Goal: Task Accomplishment & Management: Complete application form

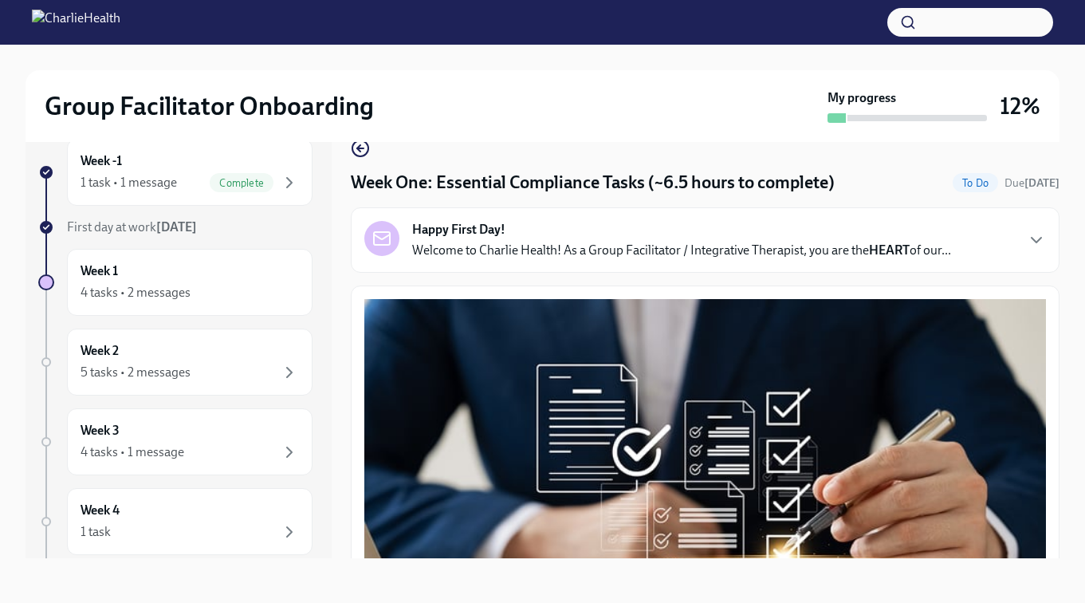
scroll to position [3576, 0]
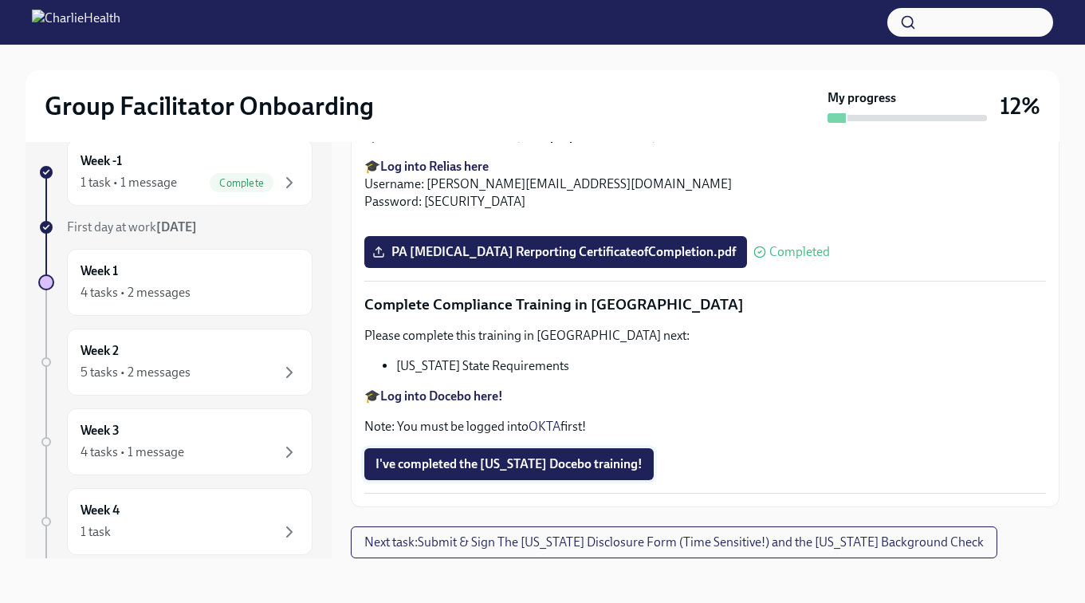
click at [506, 463] on span "I've completed the [US_STATE] Docebo training!" at bounding box center [509, 464] width 267 height 16
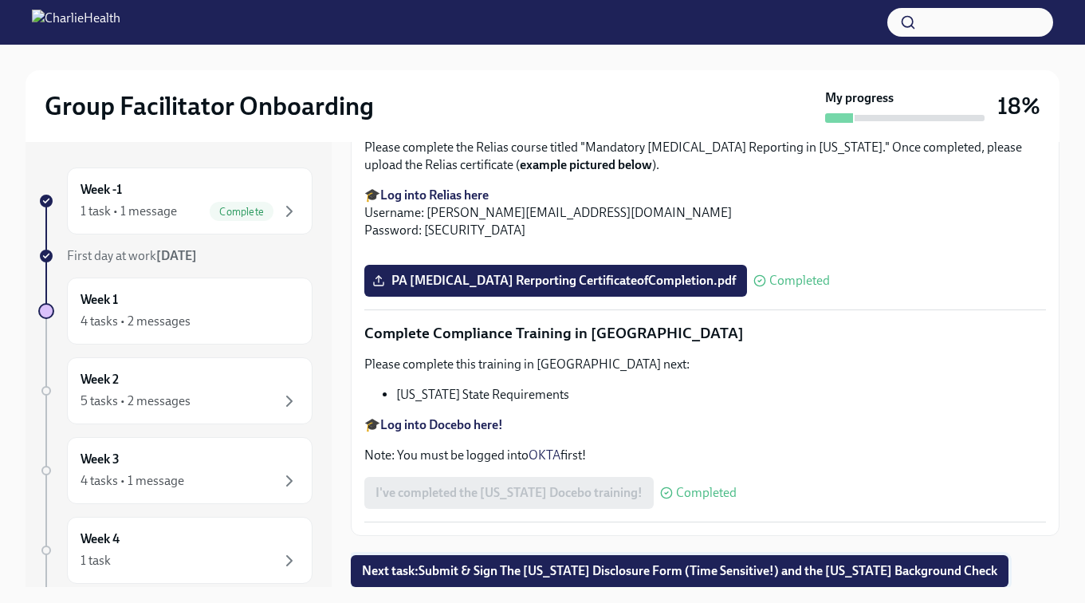
click at [577, 573] on span "Next task : Submit & Sign The [US_STATE] Disclosure Form (Time Sensitive!) and …" at bounding box center [680, 571] width 636 height 16
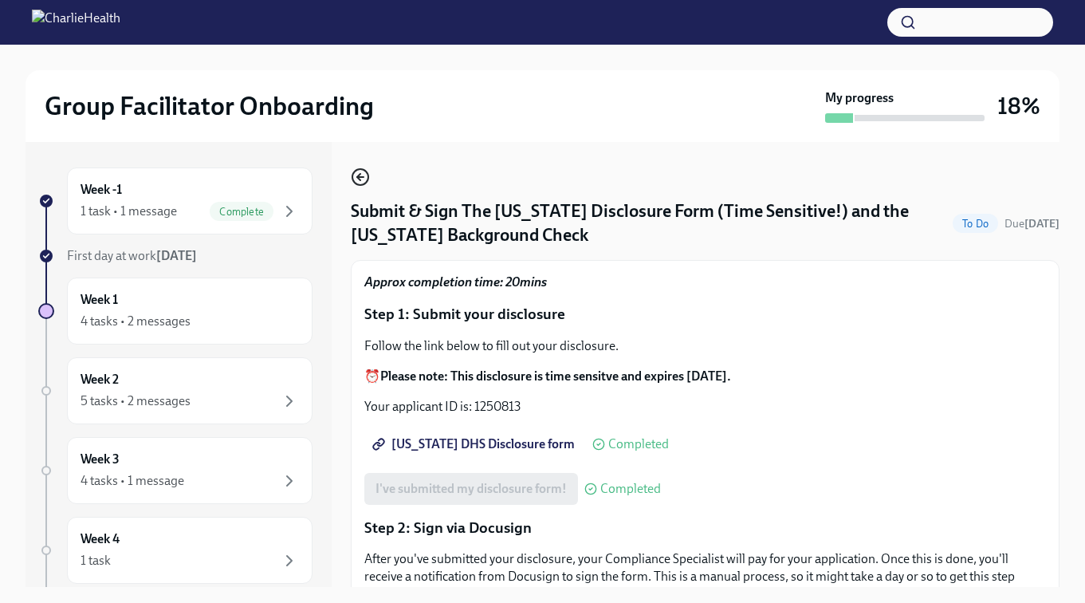
click at [363, 171] on icon "button" at bounding box center [360, 176] width 19 height 19
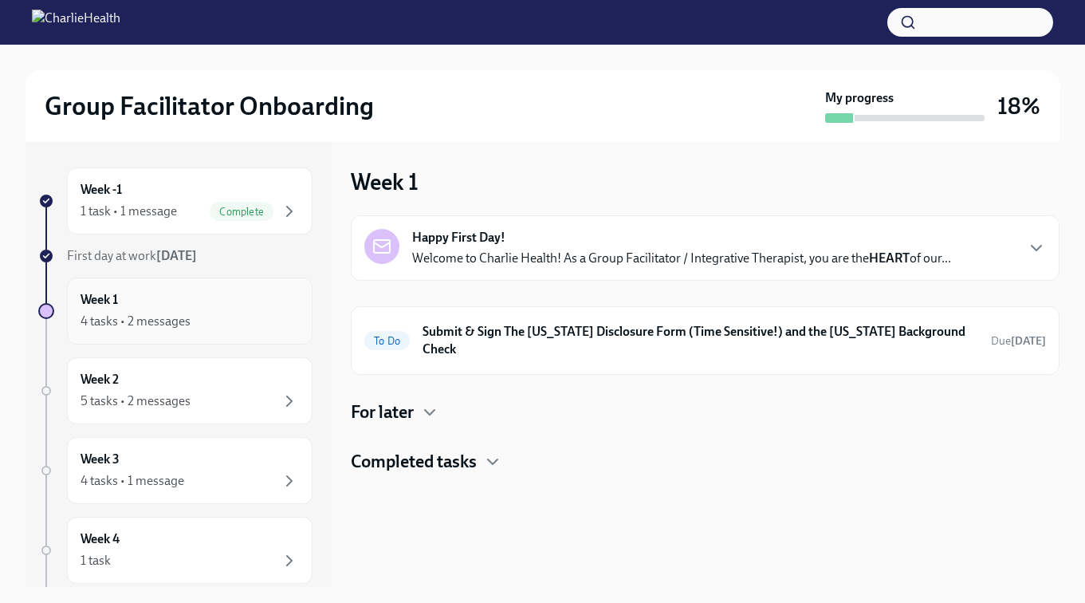
click at [162, 316] on div "4 tasks • 2 messages" at bounding box center [136, 322] width 110 height 18
click at [494, 452] on icon "button" at bounding box center [492, 461] width 19 height 19
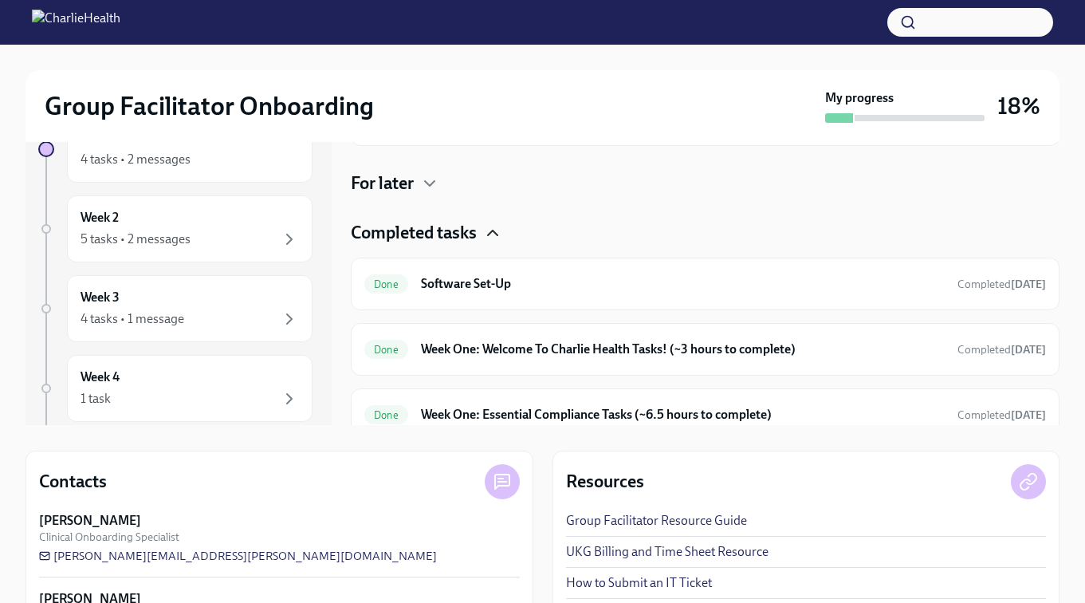
scroll to position [168, 0]
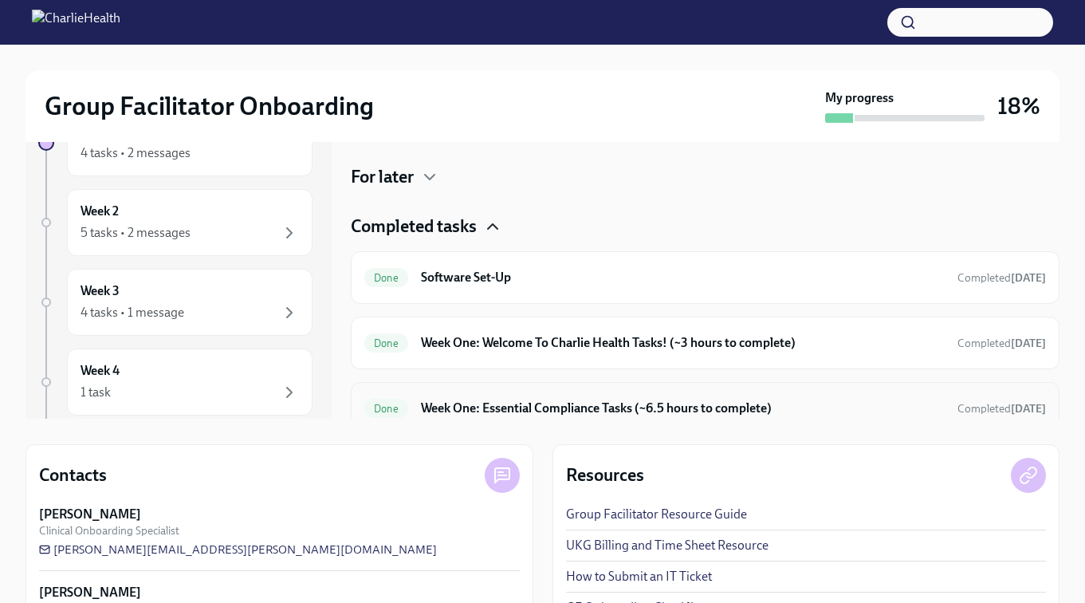
click at [533, 400] on h6 "Week One: Essential Compliance Tasks (~6.5 hours to complete)" at bounding box center [683, 409] width 524 height 18
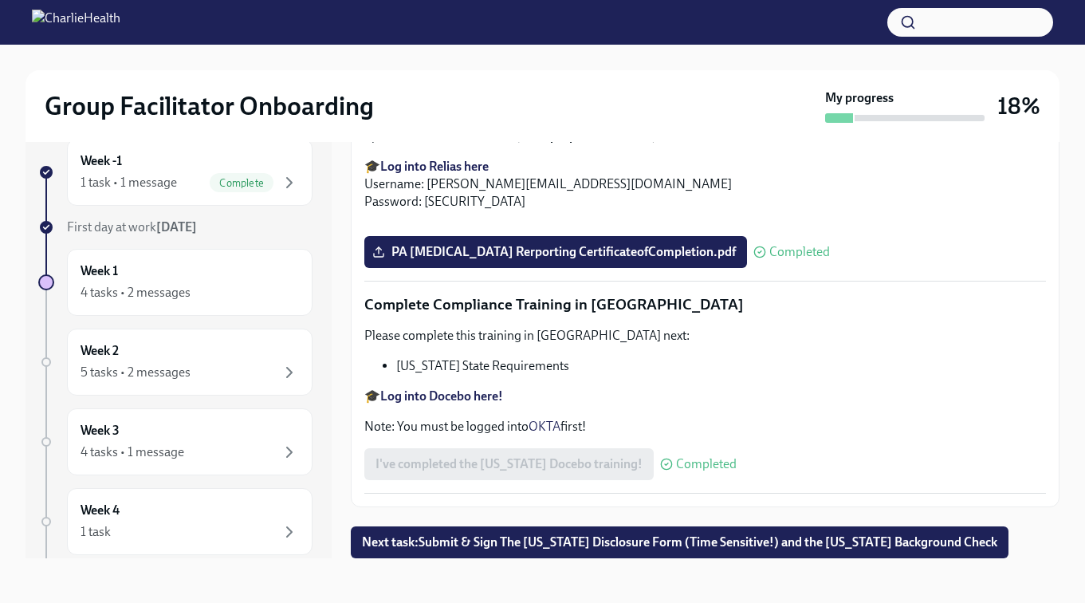
scroll to position [3576, 0]
click at [497, 548] on span "Next task : Submit & Sign The [US_STATE] Disclosure Form (Time Sensitive!) and …" at bounding box center [680, 542] width 636 height 16
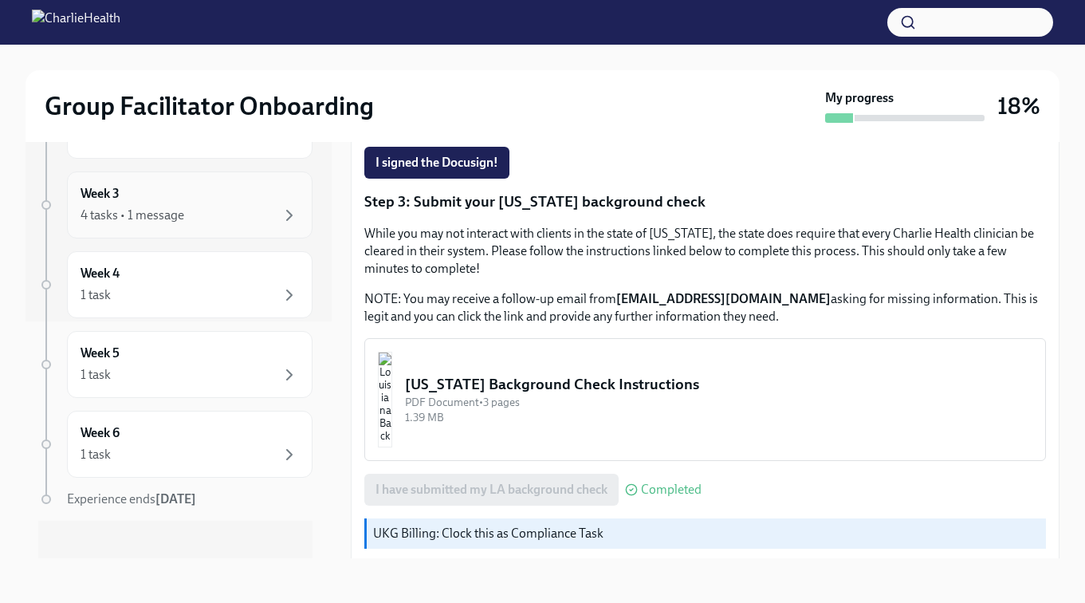
scroll to position [250, 0]
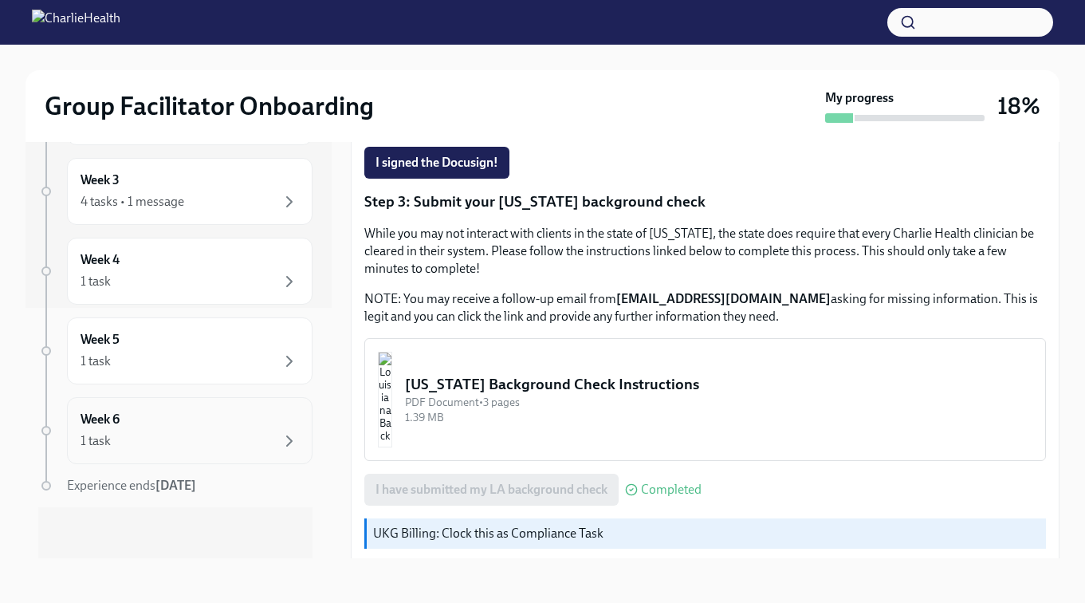
click at [184, 443] on div "1 task" at bounding box center [190, 440] width 219 height 19
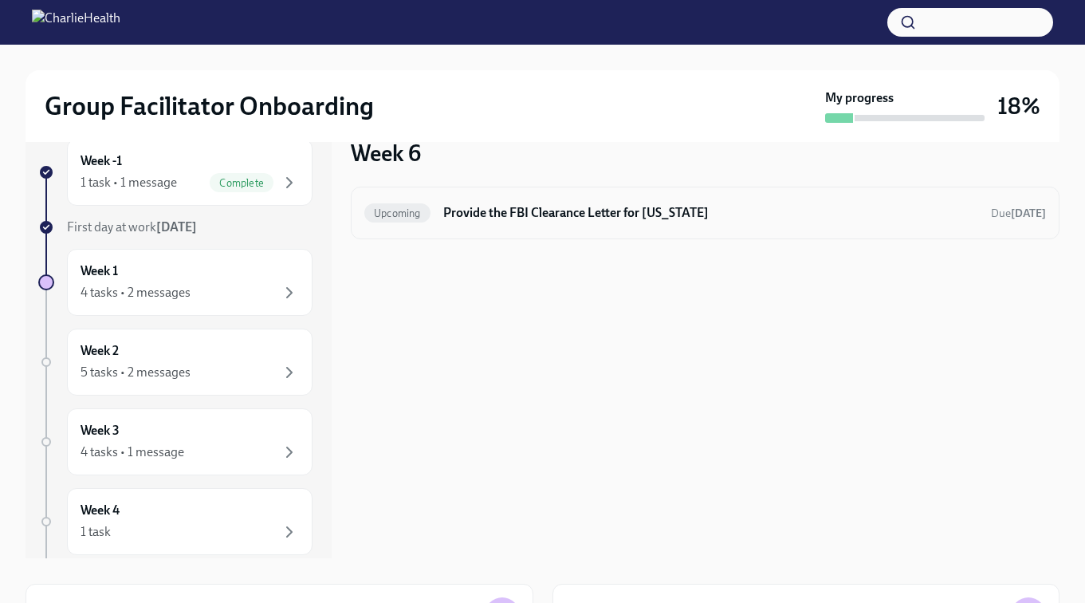
click at [569, 218] on h6 "Provide the FBI Clearance Letter for [US_STATE]" at bounding box center [710, 213] width 535 height 18
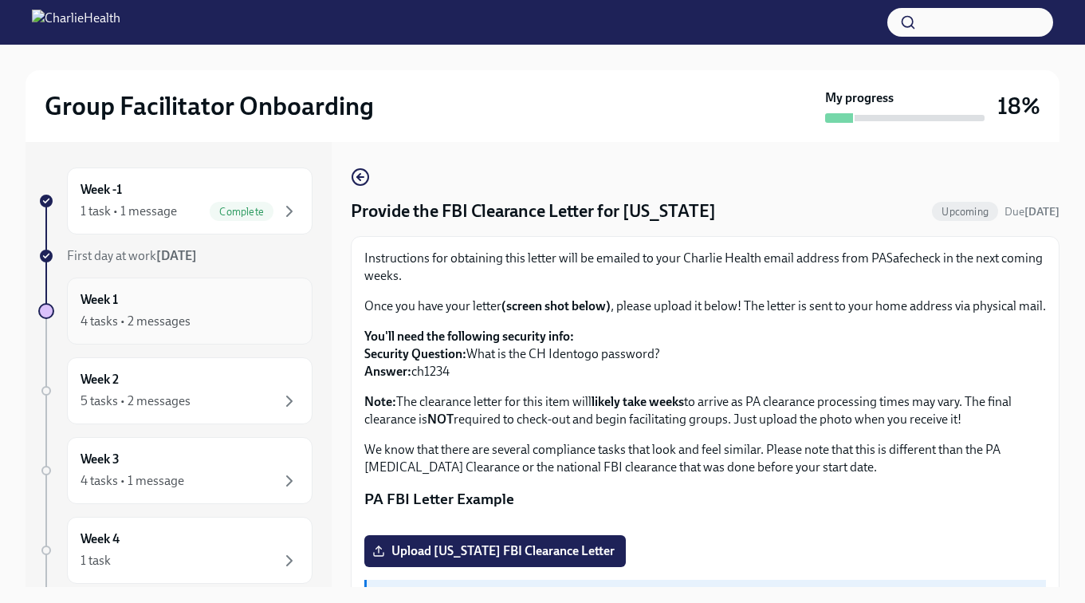
click at [190, 308] on div "Week 1 4 tasks • 2 messages" at bounding box center [190, 311] width 219 height 40
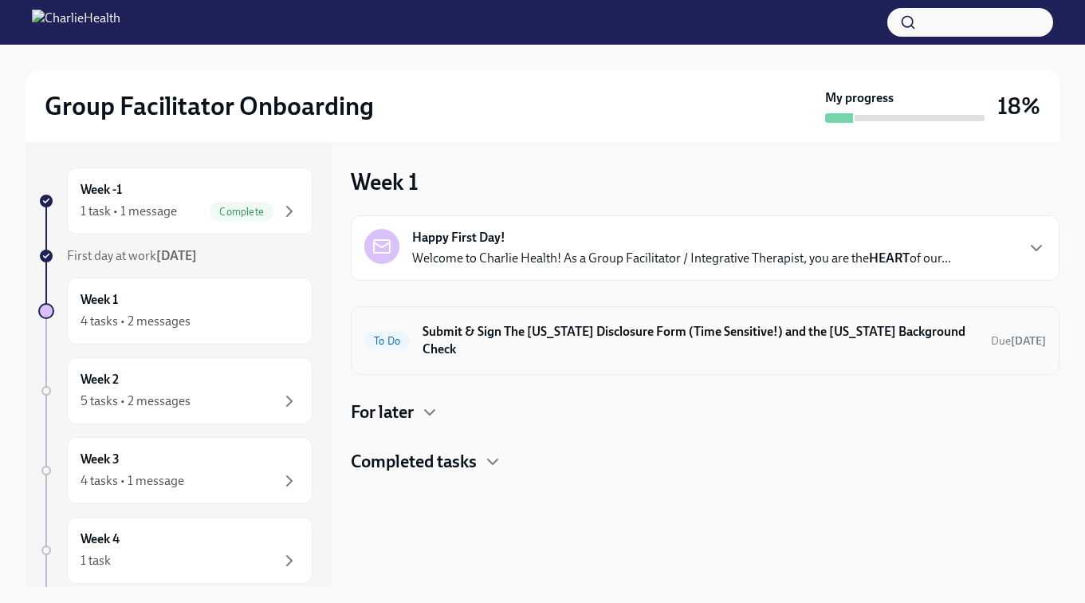
click at [743, 337] on h6 "Submit & Sign The [US_STATE] Disclosure Form (Time Sensitive!) and the [US_STAT…" at bounding box center [701, 340] width 556 height 35
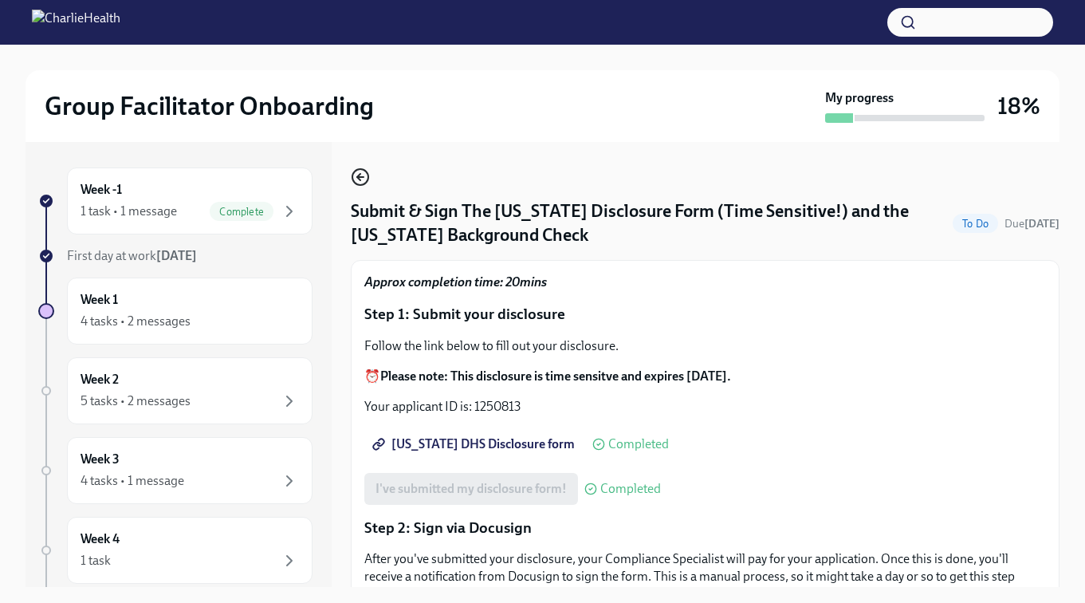
click at [355, 171] on circle "button" at bounding box center [361, 177] width 16 height 16
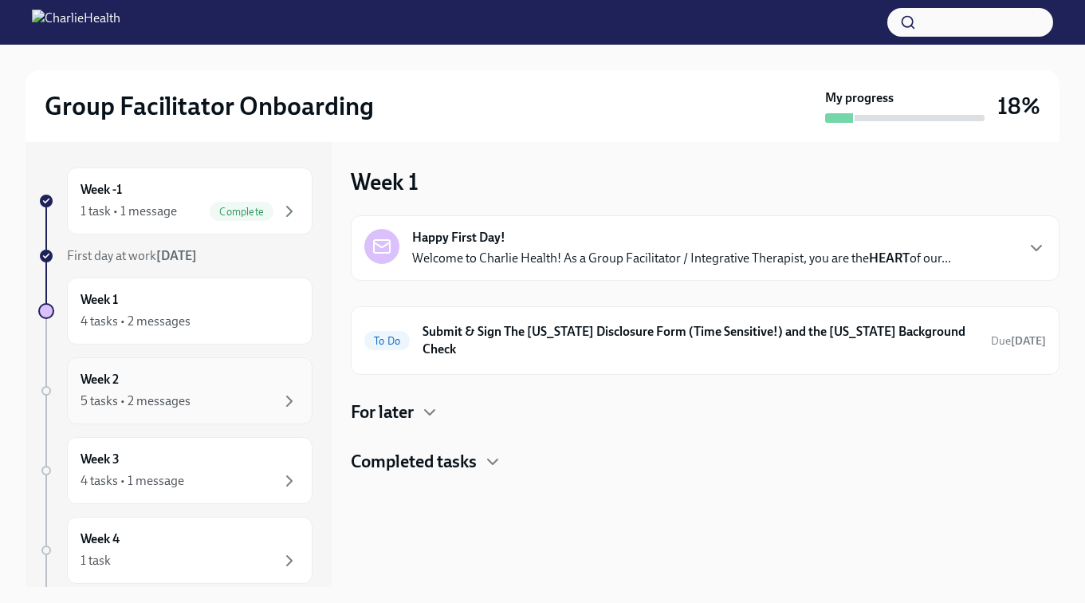
click at [235, 388] on div "Week 2 5 tasks • 2 messages" at bounding box center [190, 391] width 219 height 40
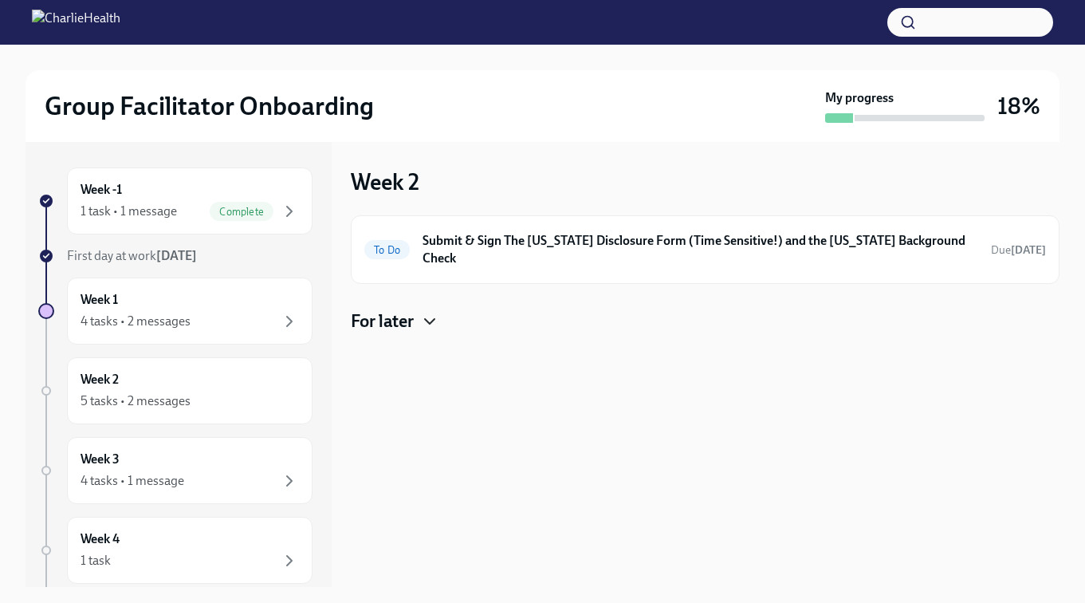
click at [431, 312] on icon "button" at bounding box center [429, 321] width 19 height 19
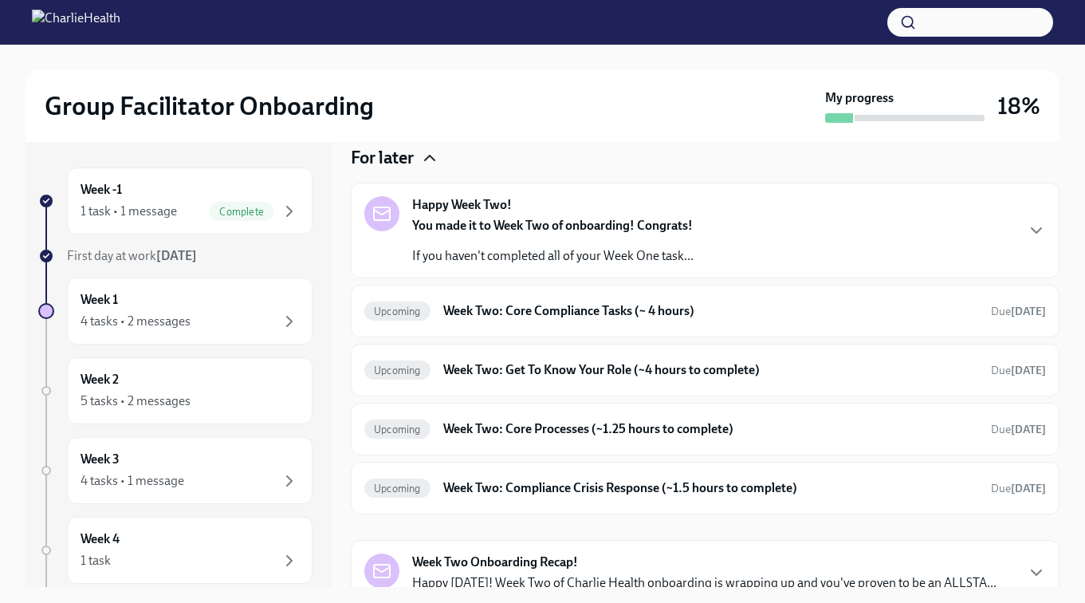
scroll to position [166, 0]
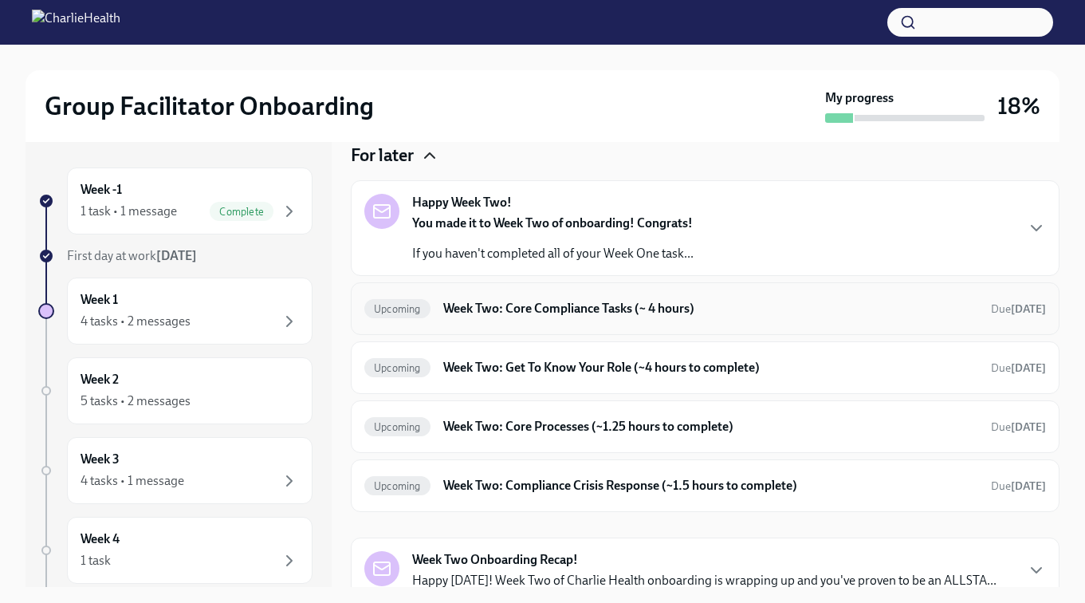
click at [592, 282] on div "Upcoming Week Two: Core Compliance Tasks (~ 4 hours) Due [DATE]" at bounding box center [705, 308] width 709 height 53
click at [590, 300] on h6 "Week Two: Core Compliance Tasks (~ 4 hours)" at bounding box center [710, 309] width 535 height 18
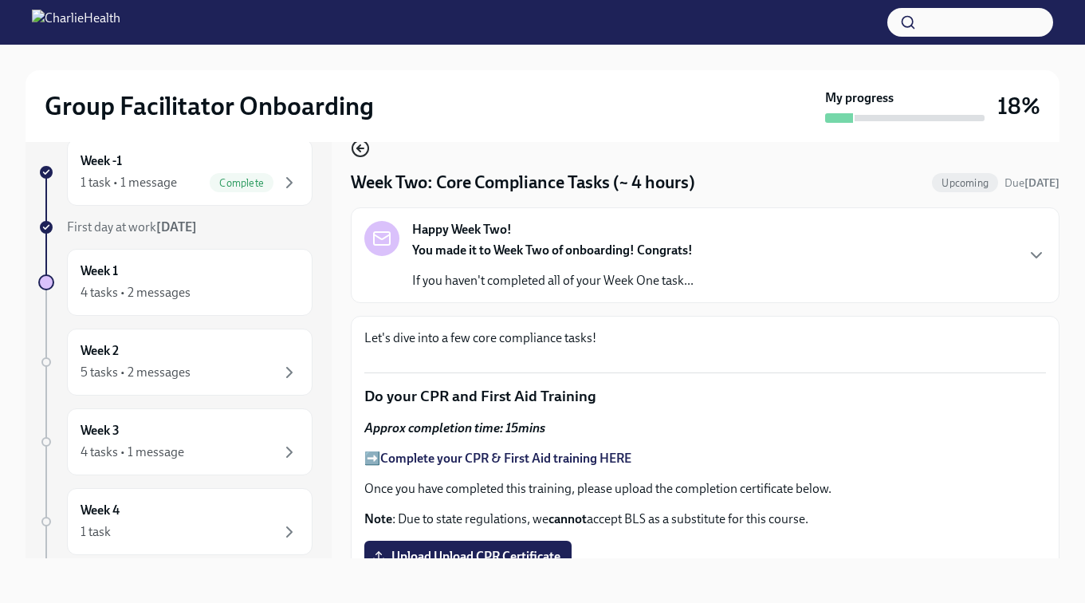
click at [363, 152] on icon "button" at bounding box center [360, 148] width 19 height 19
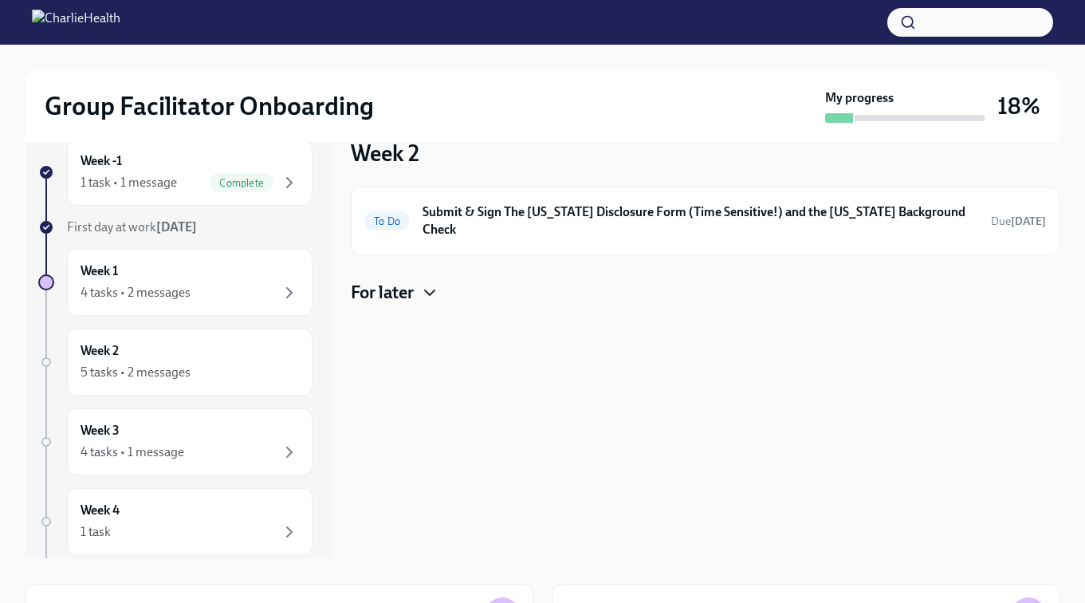
click at [427, 286] on icon "button" at bounding box center [429, 292] width 19 height 19
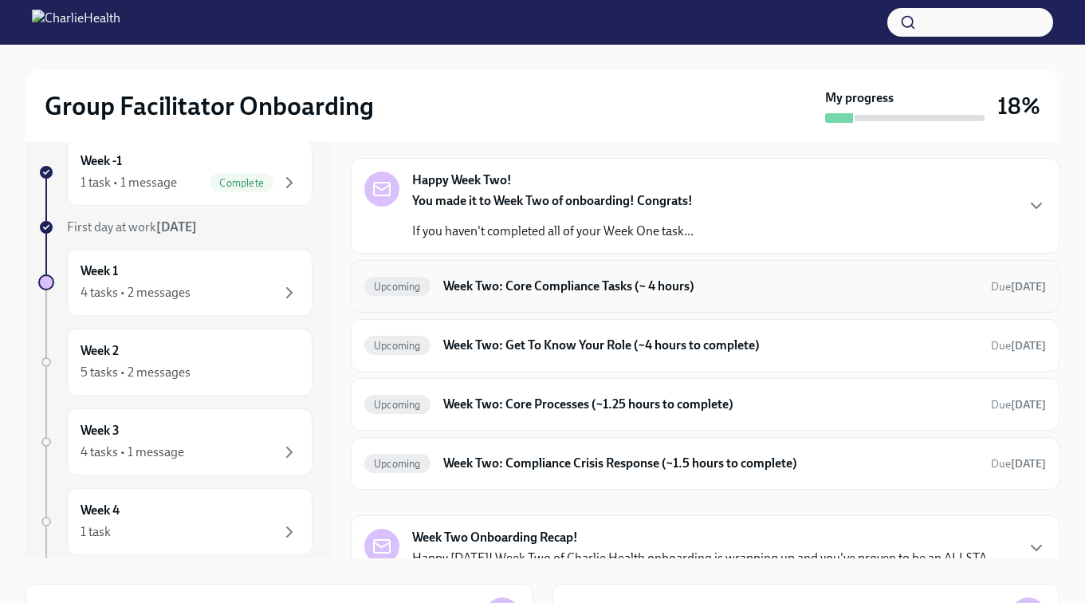
scroll to position [166, 0]
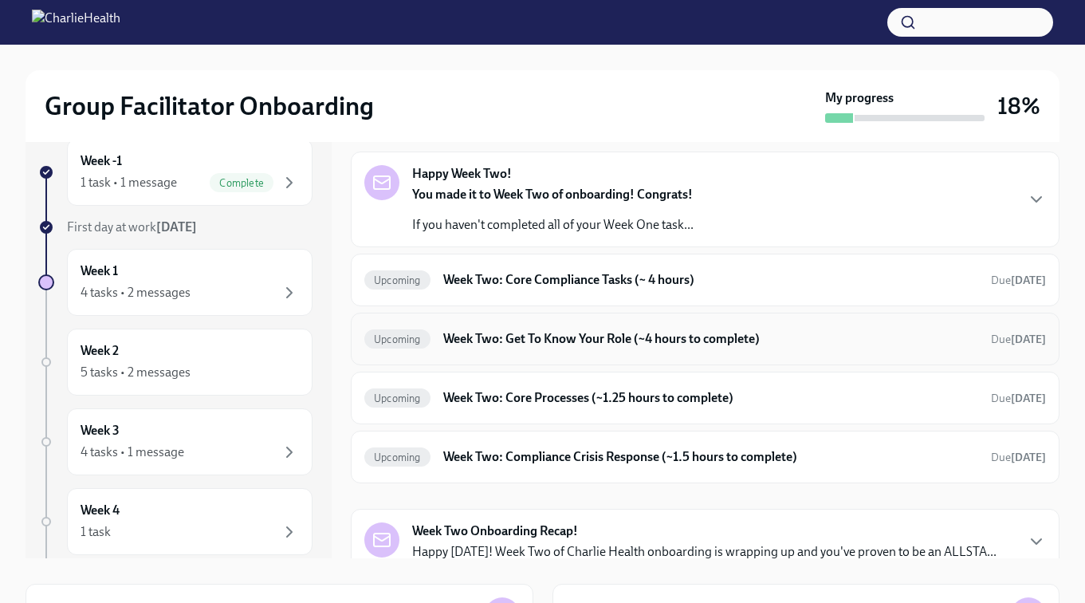
click at [593, 330] on h6 "Week Two: Get To Know Your Role (~4 hours to complete)" at bounding box center [710, 339] width 535 height 18
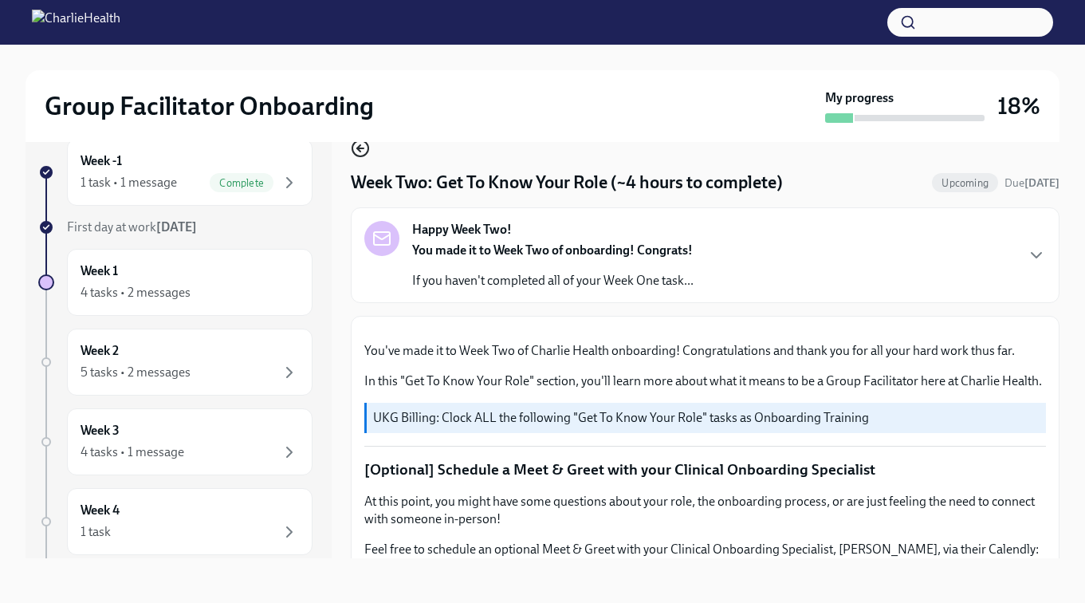
click at [360, 148] on icon "button" at bounding box center [360, 148] width 6 height 0
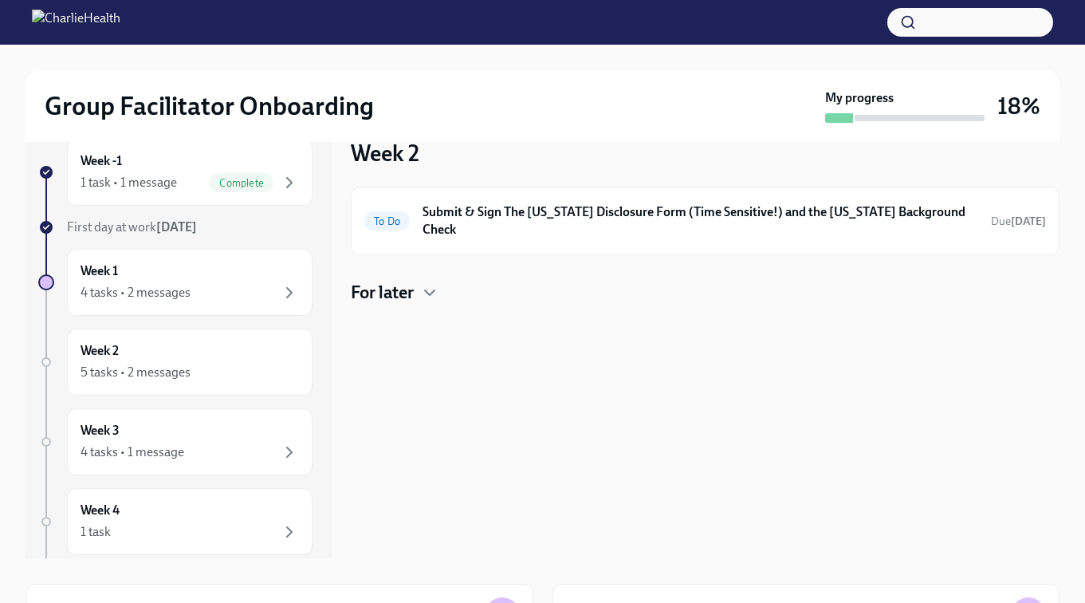
click at [417, 281] on div "For later" at bounding box center [705, 293] width 709 height 24
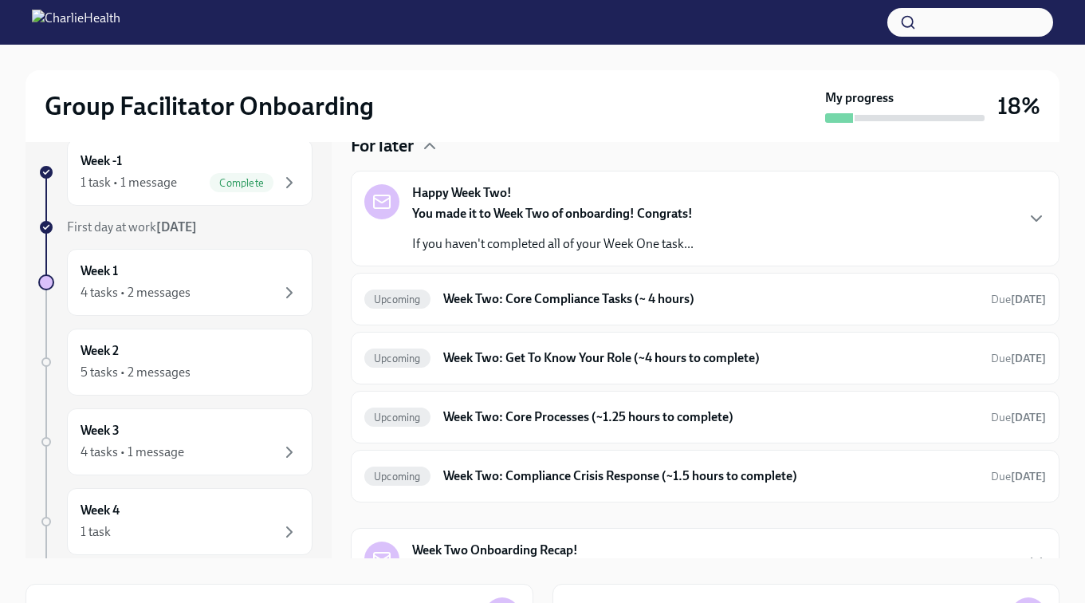
scroll to position [149, 0]
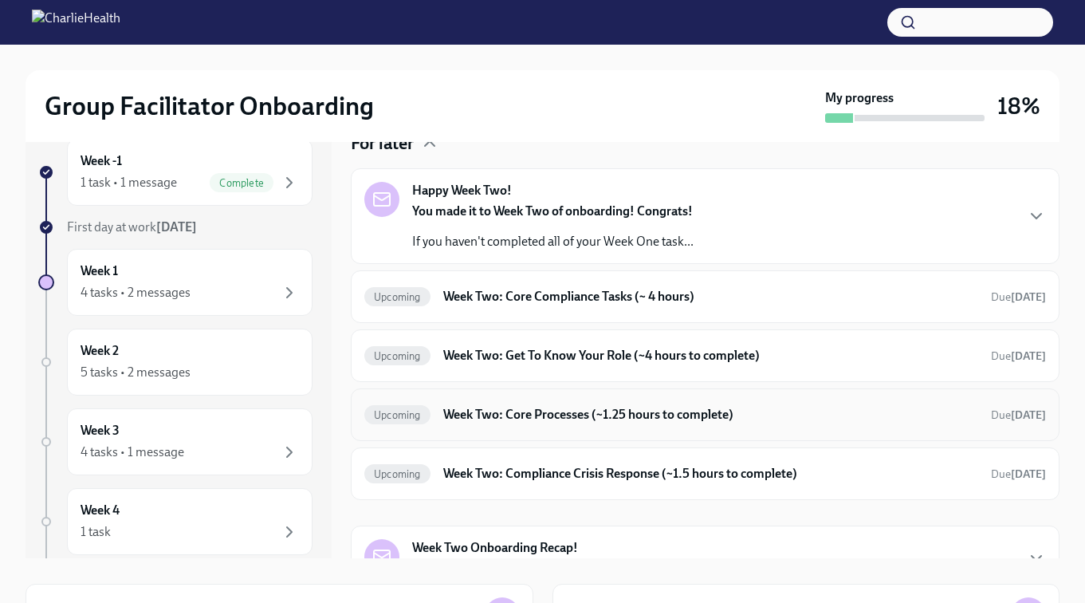
click at [540, 406] on h6 "Week Two: Core Processes (~1.25 hours to complete)" at bounding box center [710, 415] width 535 height 18
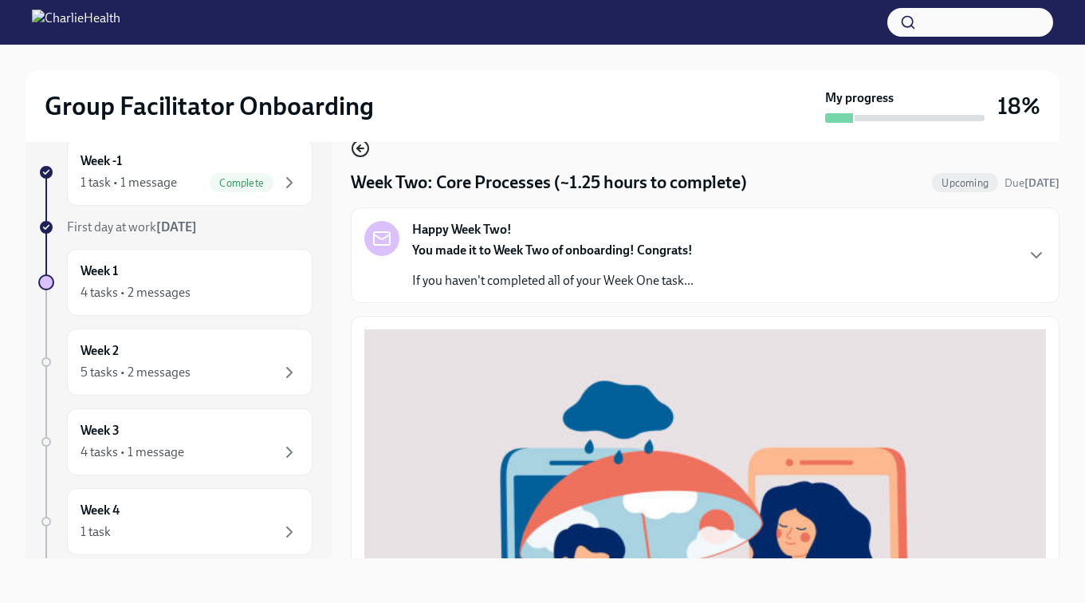
click at [361, 143] on icon "button" at bounding box center [360, 148] width 19 height 19
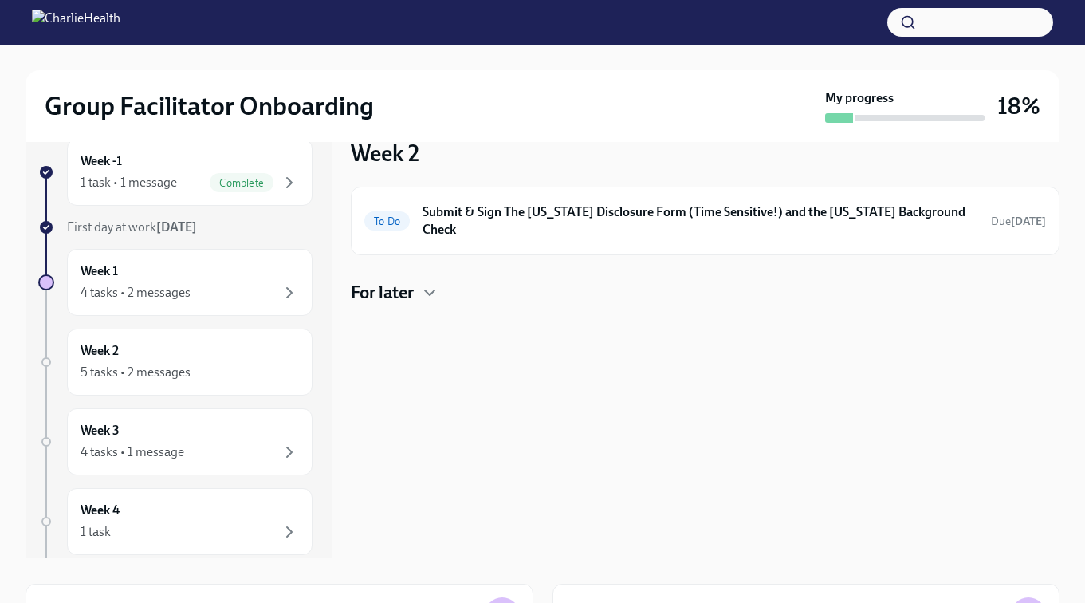
click at [405, 281] on h4 "For later" at bounding box center [382, 293] width 63 height 24
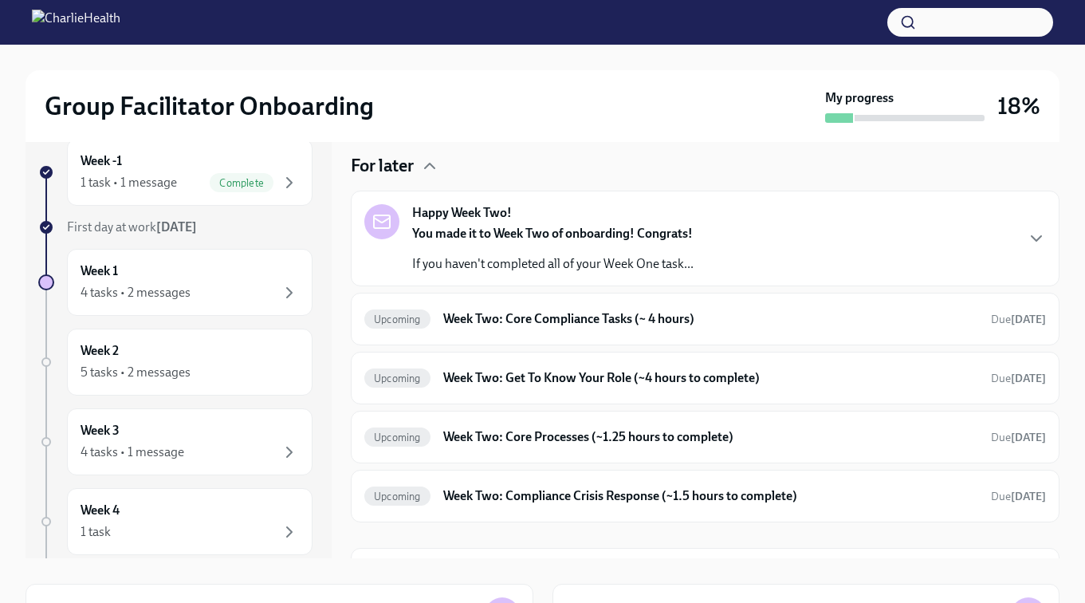
scroll to position [166, 0]
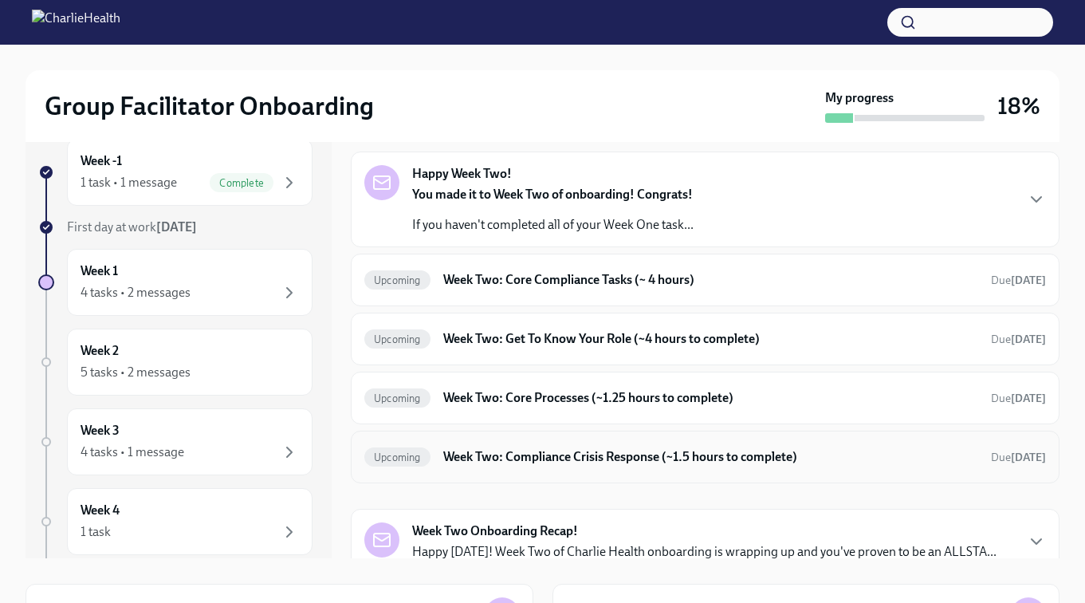
click at [555, 448] on h6 "Week Two: Compliance Crisis Response (~1.5 hours to complete)" at bounding box center [710, 457] width 535 height 18
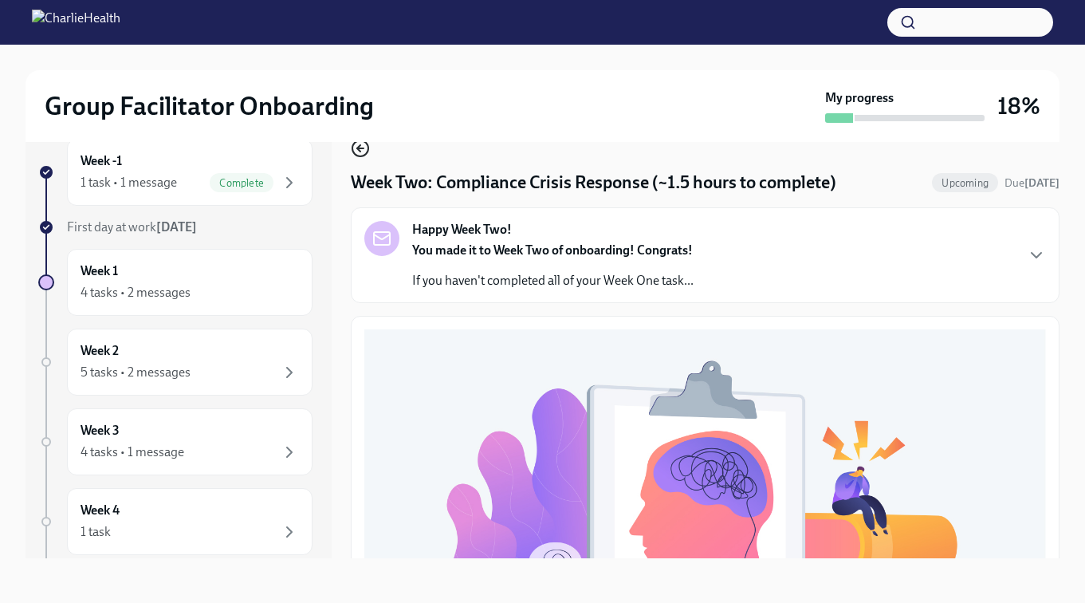
click at [363, 147] on icon "button" at bounding box center [360, 148] width 19 height 19
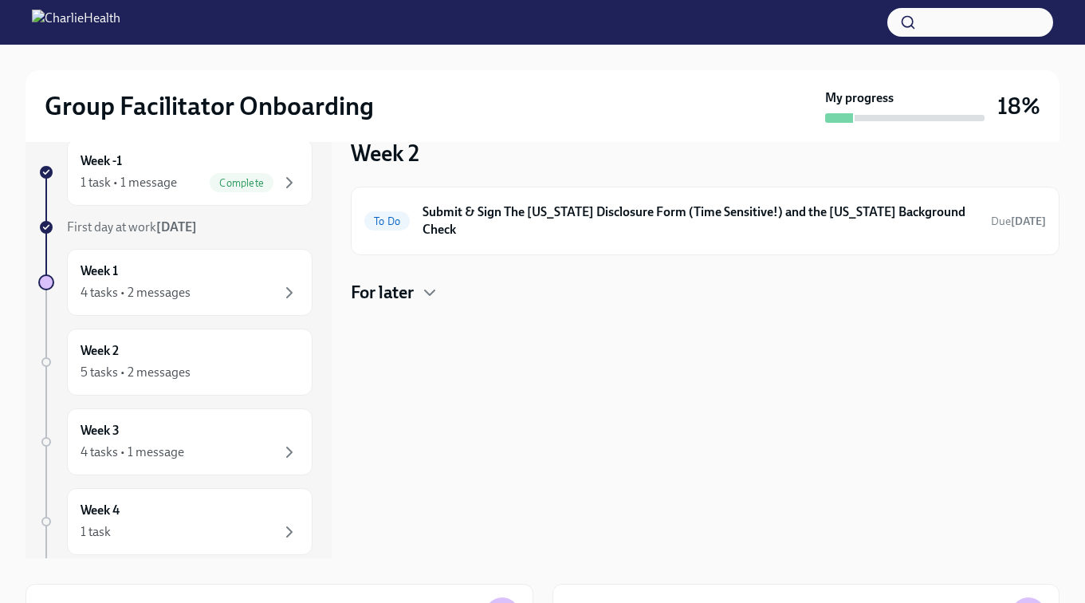
click at [443, 281] on div "For later" at bounding box center [705, 293] width 709 height 24
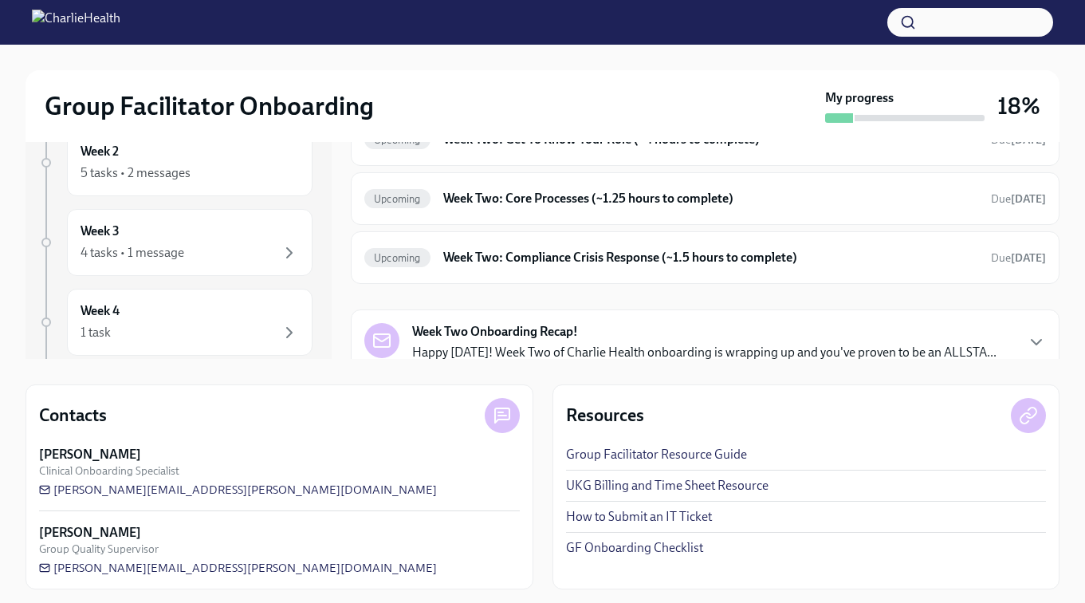
scroll to position [234, 0]
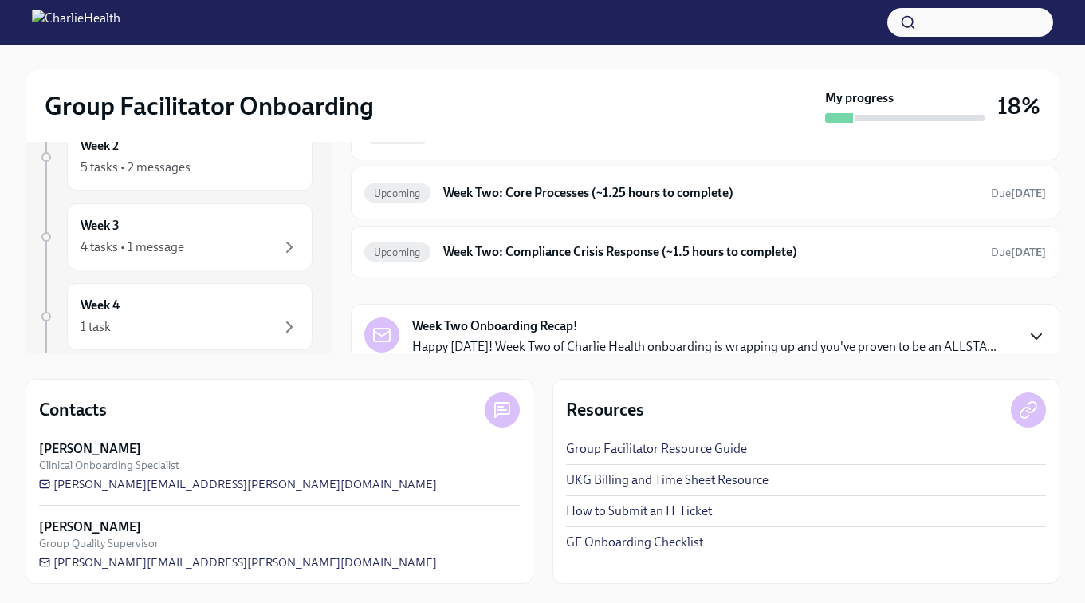
click at [1030, 327] on icon "button" at bounding box center [1036, 336] width 19 height 19
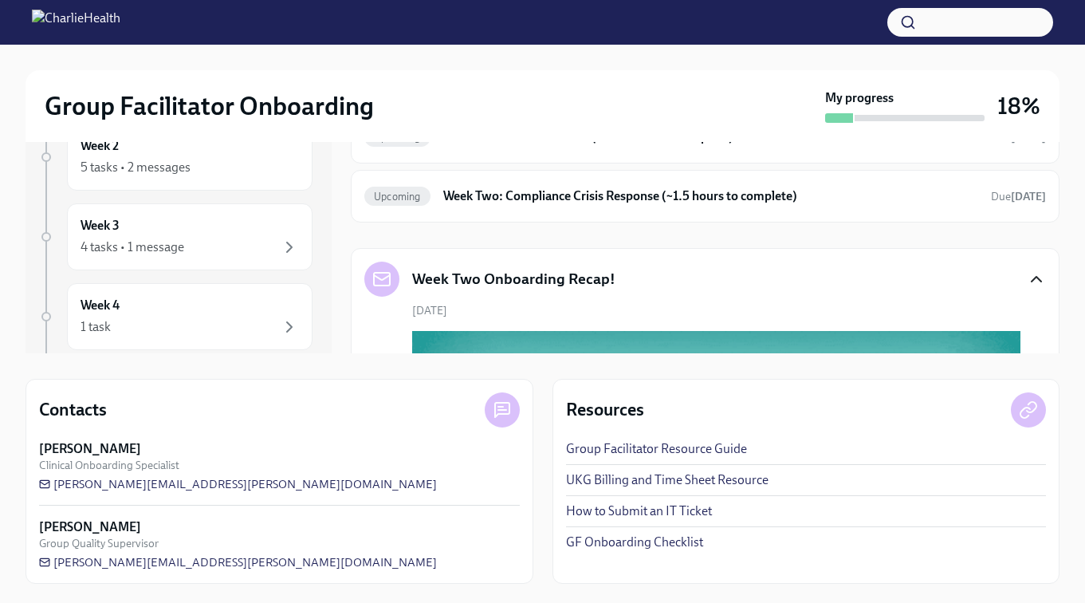
click at [1031, 270] on icon "button" at bounding box center [1036, 279] width 19 height 19
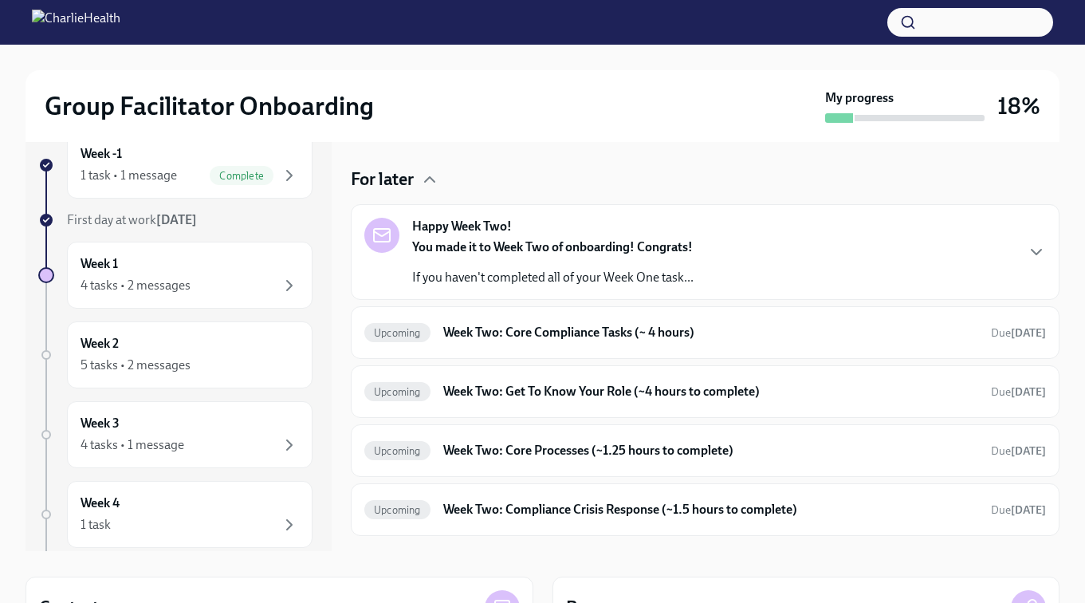
scroll to position [166, 0]
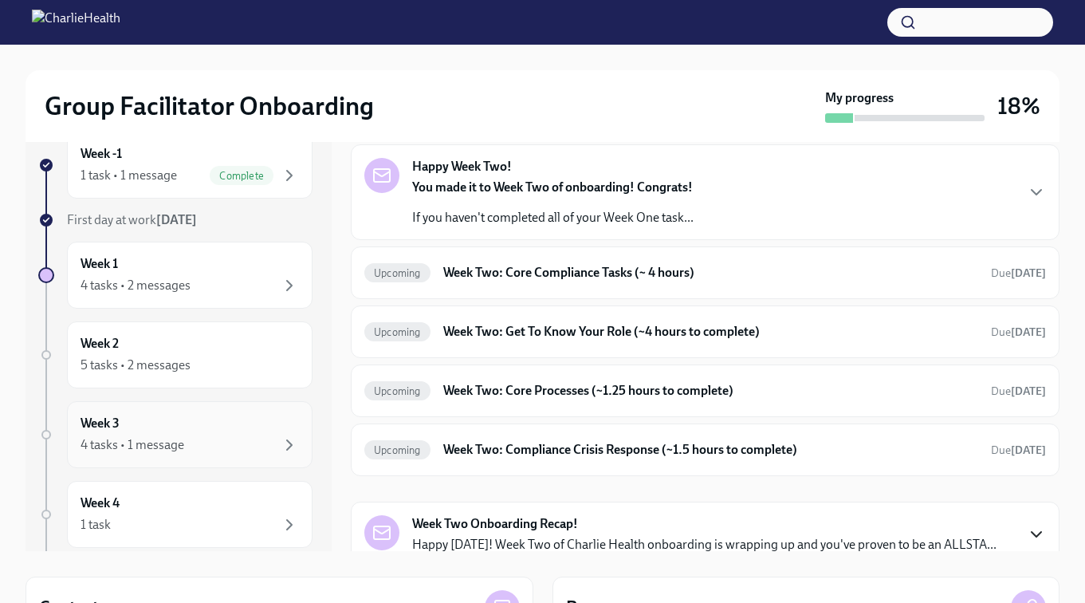
click at [193, 428] on div "Week 3 4 tasks • 1 message" at bounding box center [190, 435] width 219 height 40
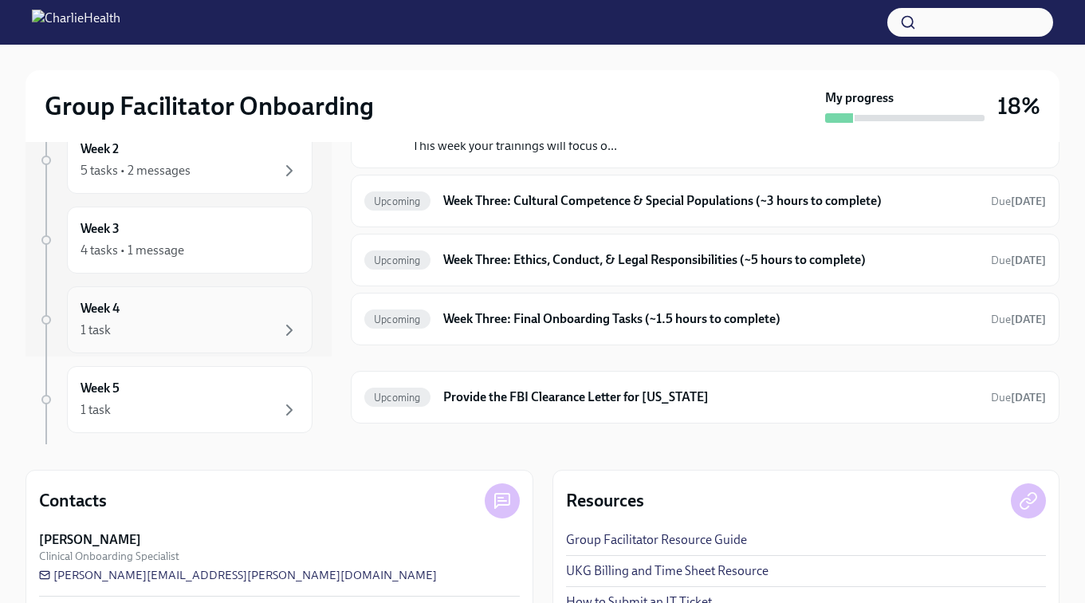
scroll to position [91, 0]
click at [213, 323] on div "1 task" at bounding box center [190, 326] width 219 height 19
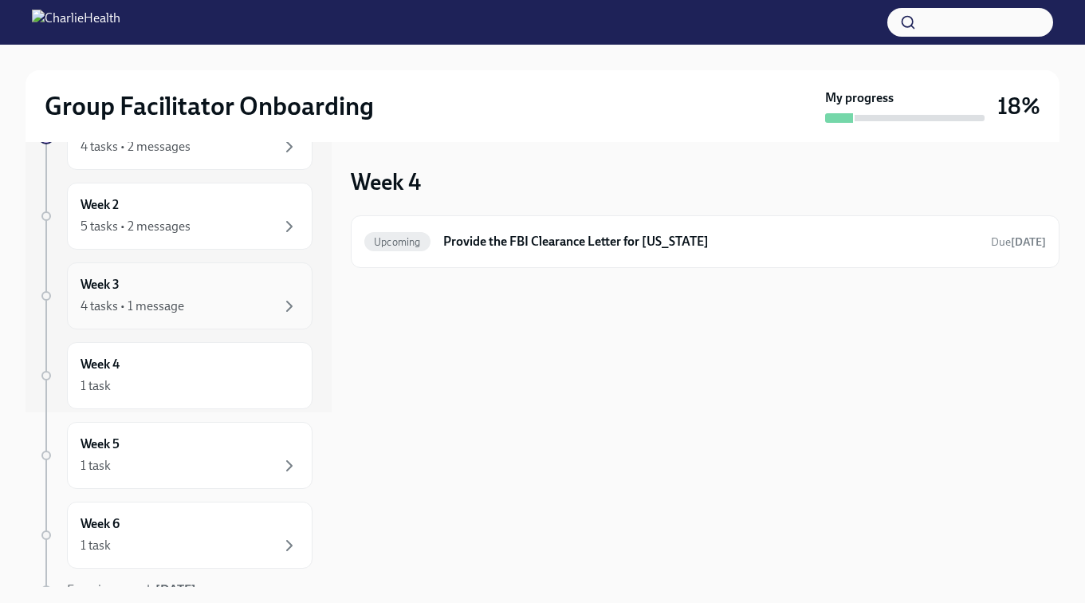
scroll to position [250, 0]
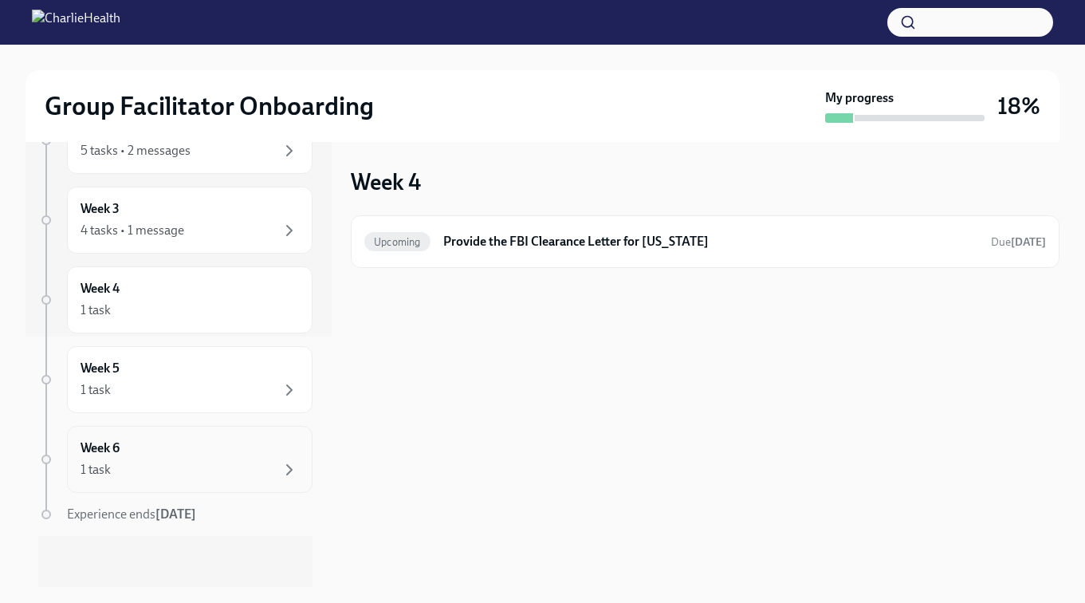
click at [171, 447] on div "Week 6 1 task" at bounding box center [190, 459] width 219 height 40
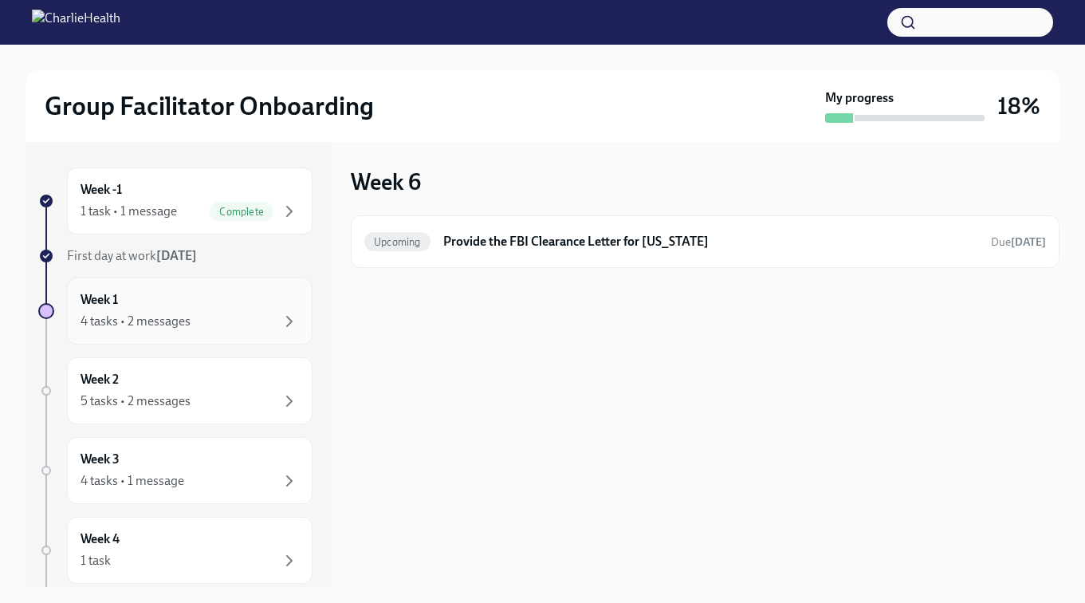
click at [198, 299] on div "Week 1 4 tasks • 2 messages" at bounding box center [190, 311] width 219 height 40
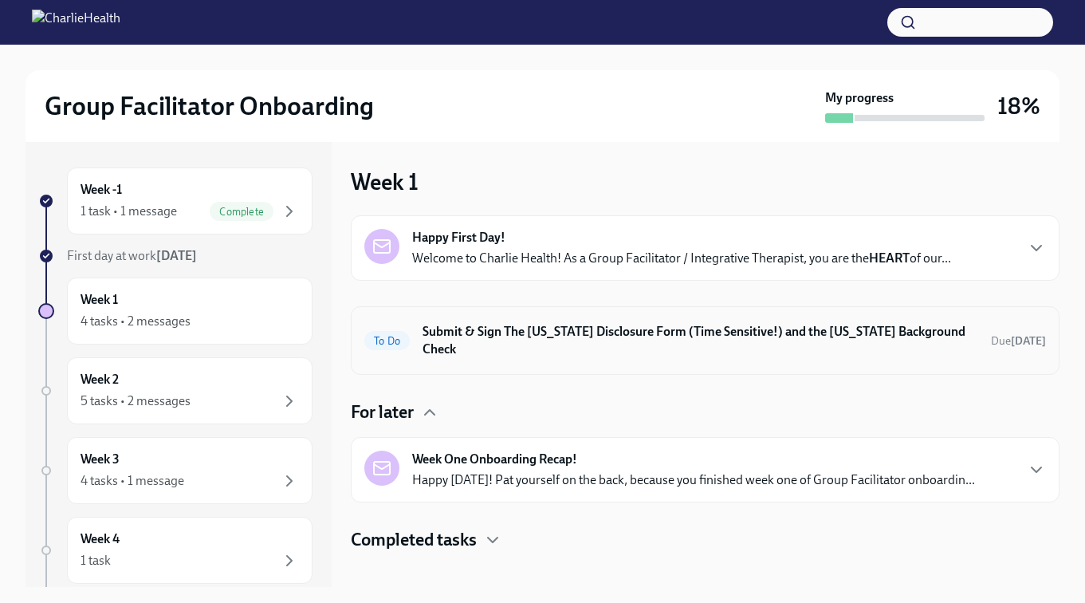
click at [778, 334] on h6 "Submit & Sign The [US_STATE] Disclosure Form (Time Sensitive!) and the [US_STAT…" at bounding box center [701, 340] width 556 height 35
